Goal: Task Accomplishment & Management: Use online tool/utility

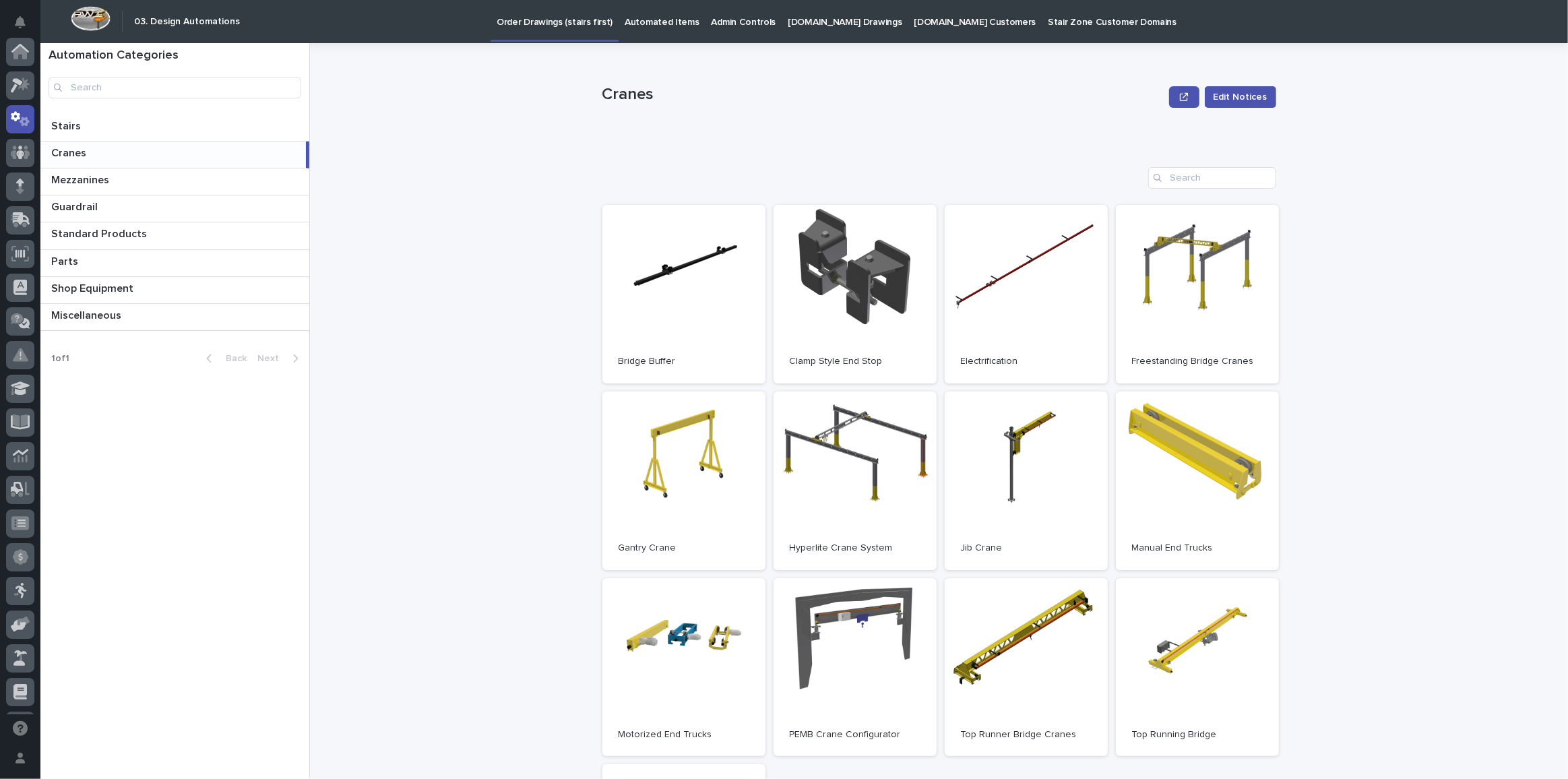
scroll to position [67, 0]
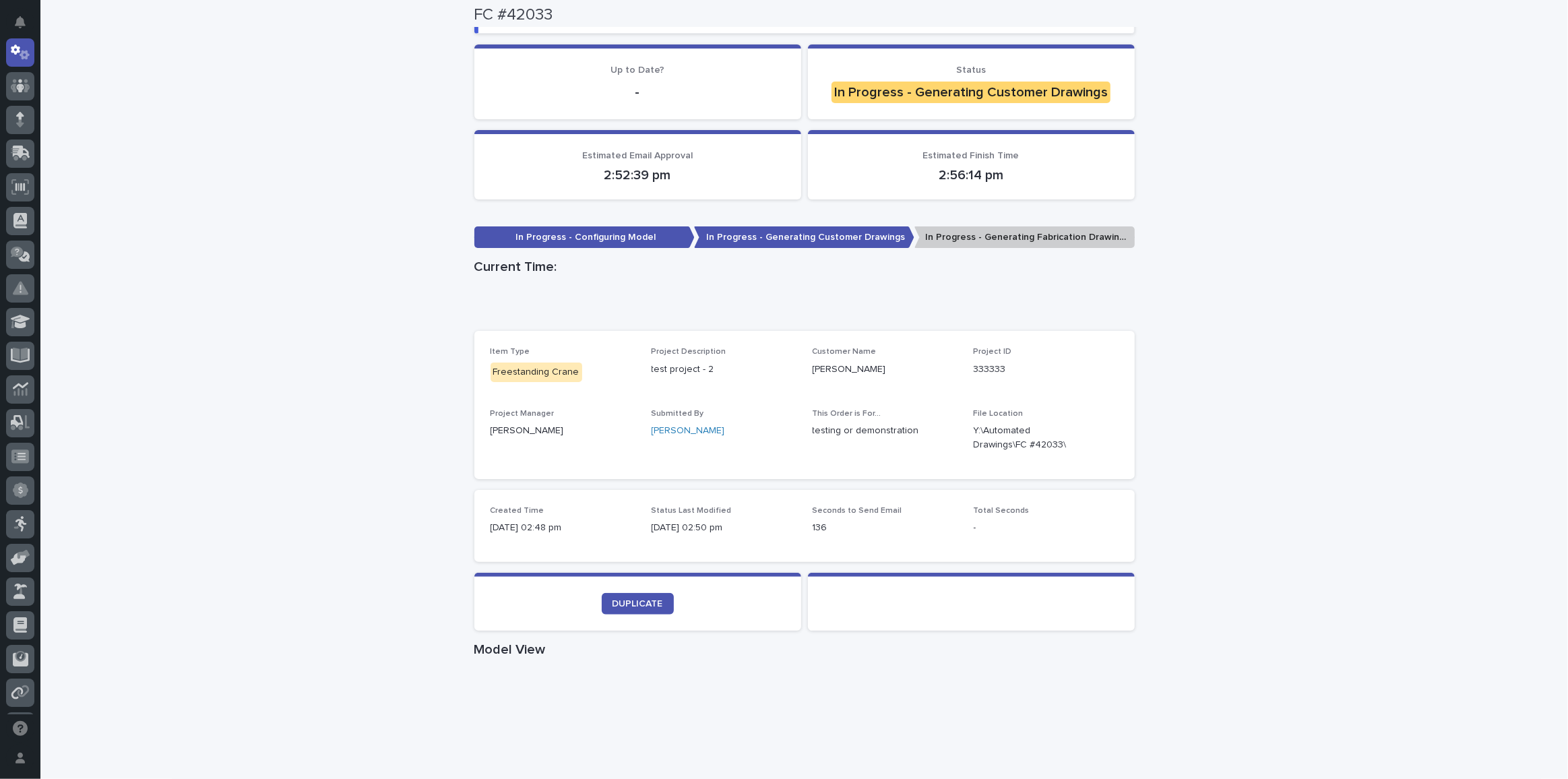
scroll to position [97, 0]
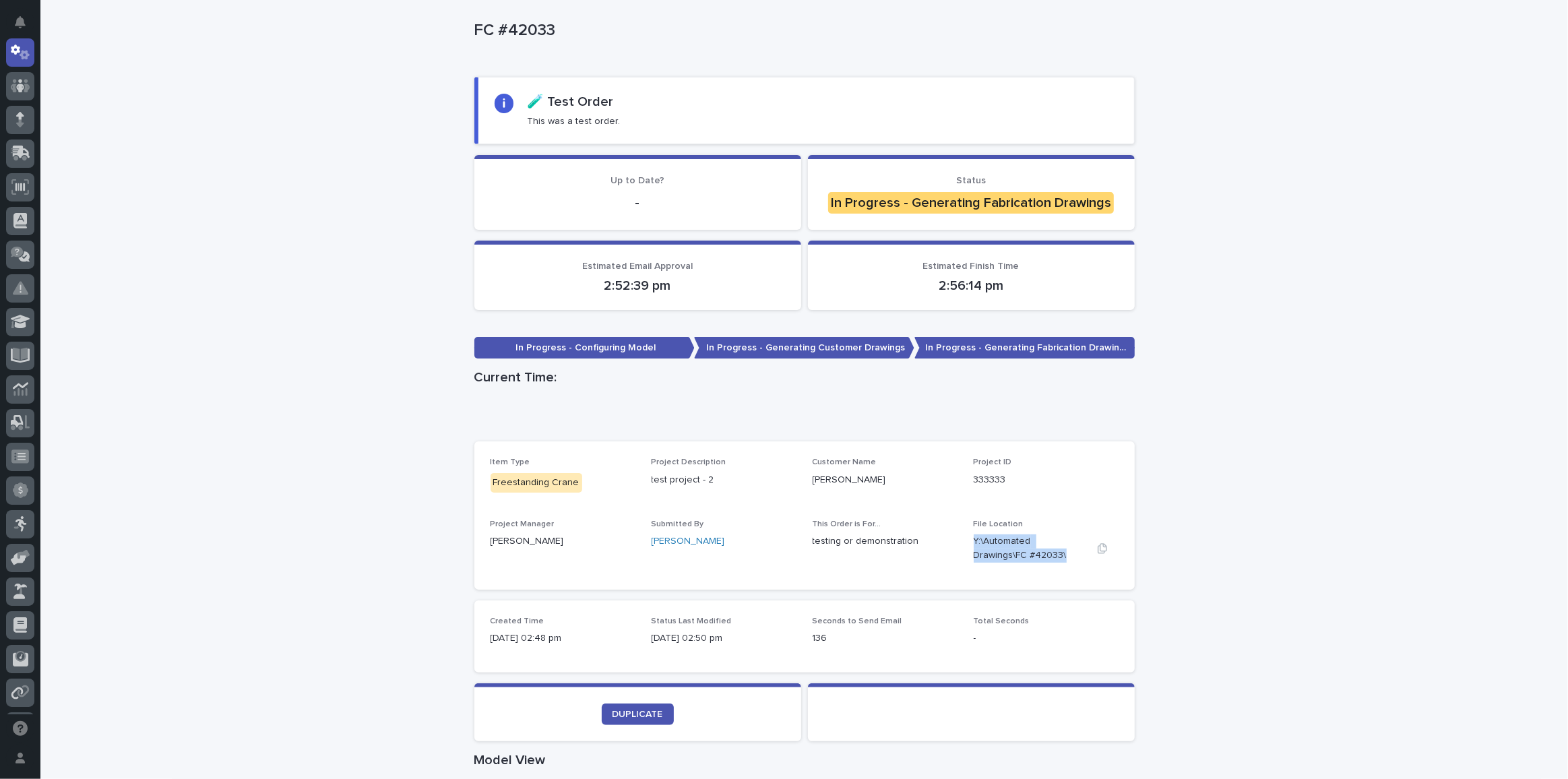
drag, startPoint x: 969, startPoint y: 538, endPoint x: 1008, endPoint y: 552, distance: 41.4
click at [1008, 552] on p "Y:\Automated Drawings\FC #42033\" at bounding box center [1030, 548] width 113 height 29
copy p "Y:\Automated Drawings\FC #42033\"
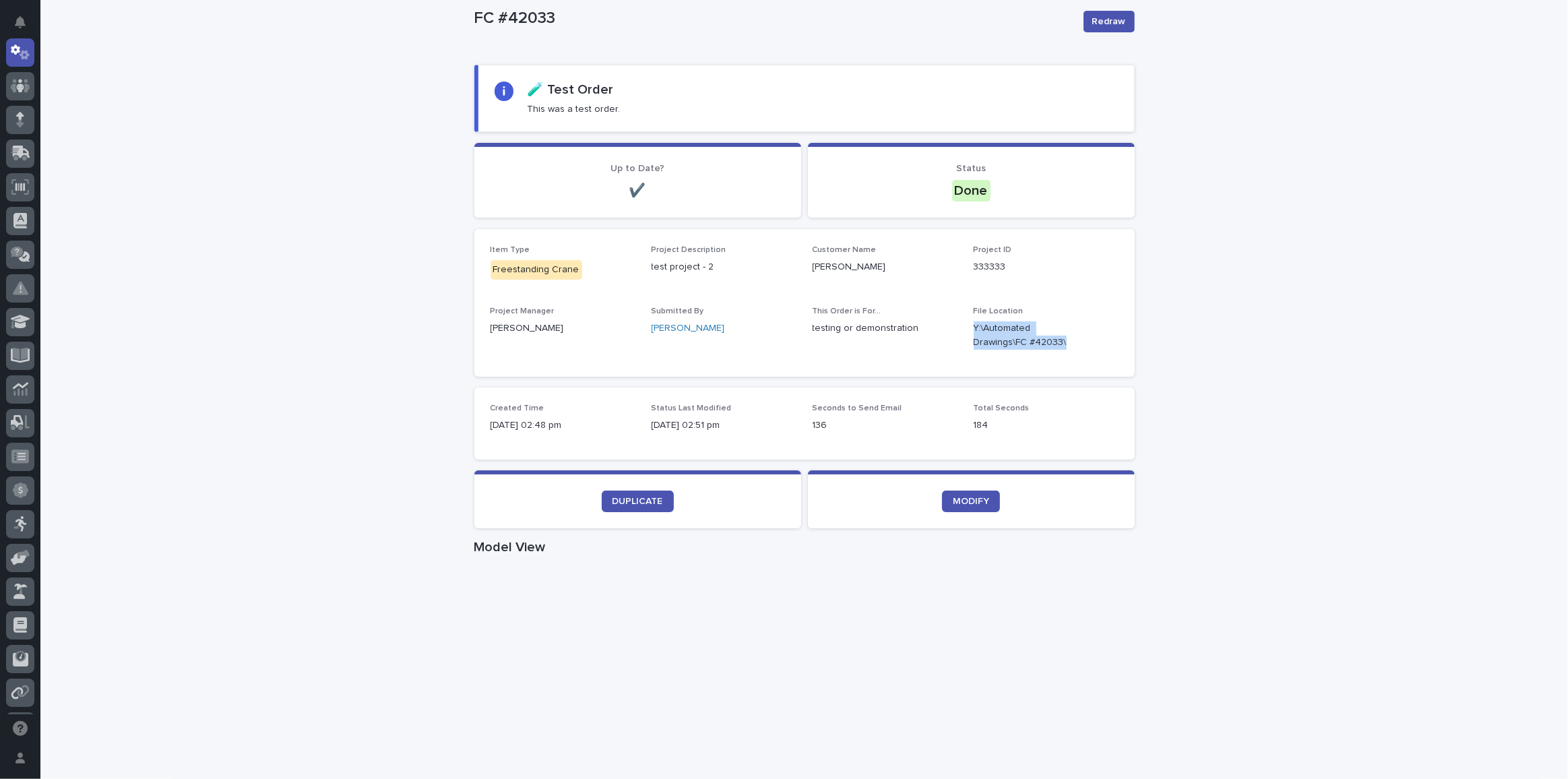
scroll to position [107, 0]
click at [622, 501] on span "DUPLICATE" at bounding box center [638, 502] width 51 height 10
click at [1291, 456] on div "Loading... Saving… Loading... Saving… FC #42033 Redraw FC #42033 Redraw Sorry, …" at bounding box center [803, 712] width 1527 height 1487
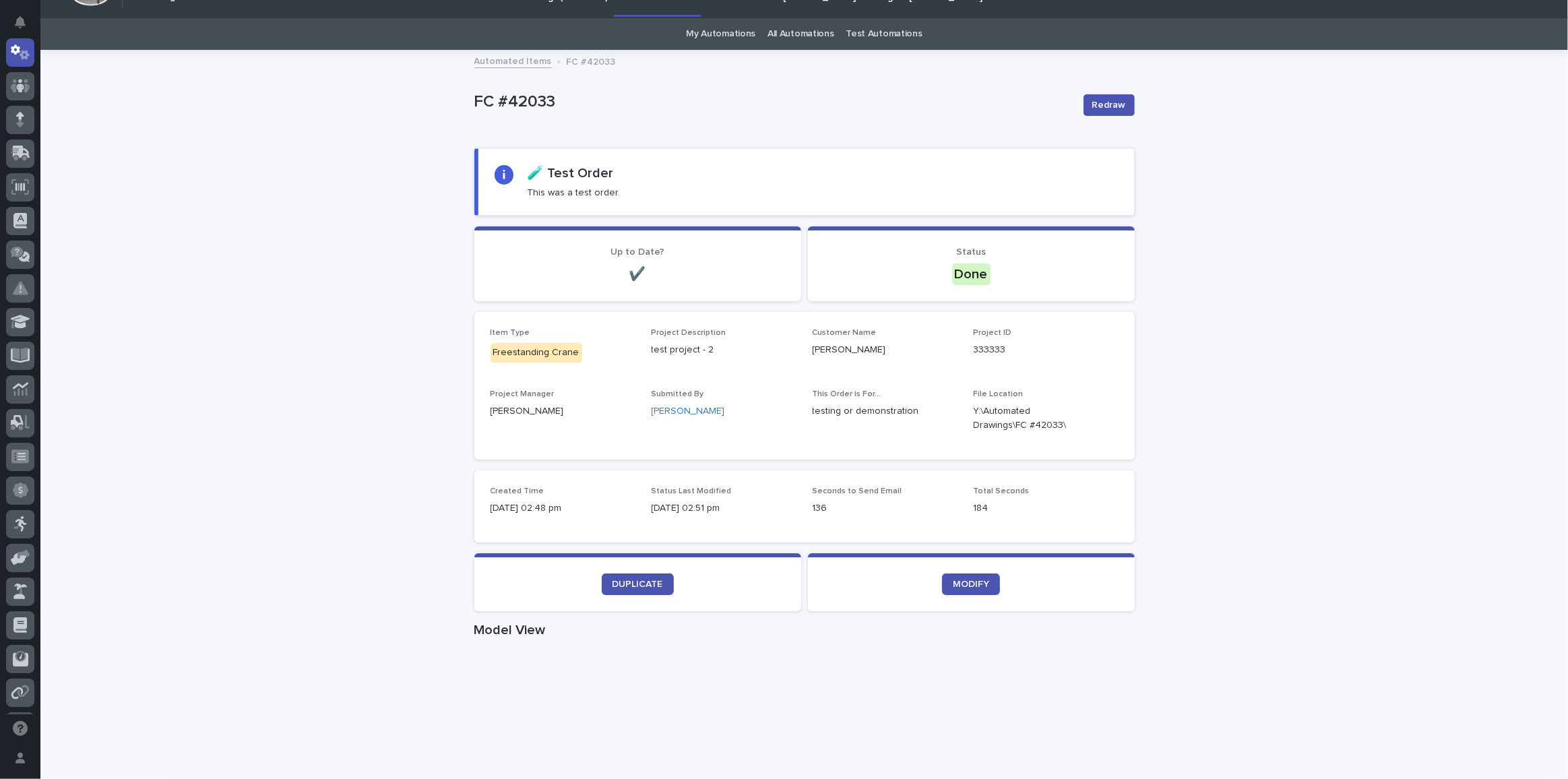
scroll to position [0, 0]
